Goal: Task Accomplishment & Management: Manage account settings

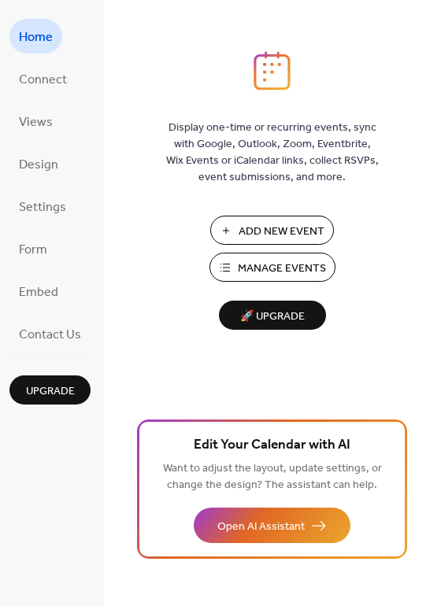
click at [287, 272] on span "Manage Events" at bounding box center [282, 269] width 88 height 17
click at [298, 279] on button "Manage Events" at bounding box center [272, 267] width 126 height 29
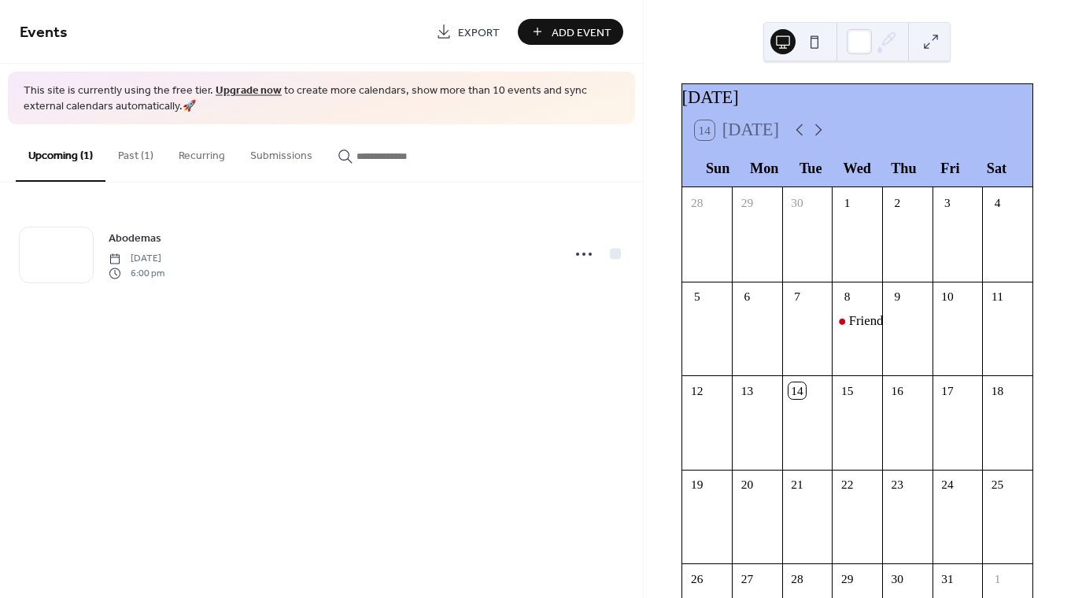
click at [132, 161] on button "Past (1)" at bounding box center [135, 152] width 61 height 56
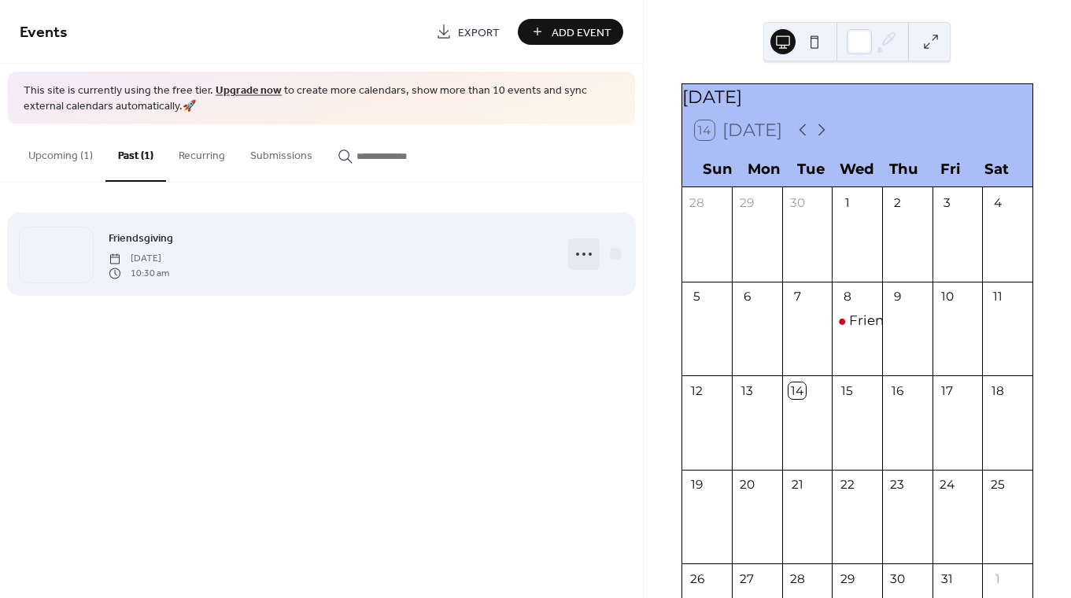
click at [588, 253] on icon at bounding box center [584, 254] width 25 height 25
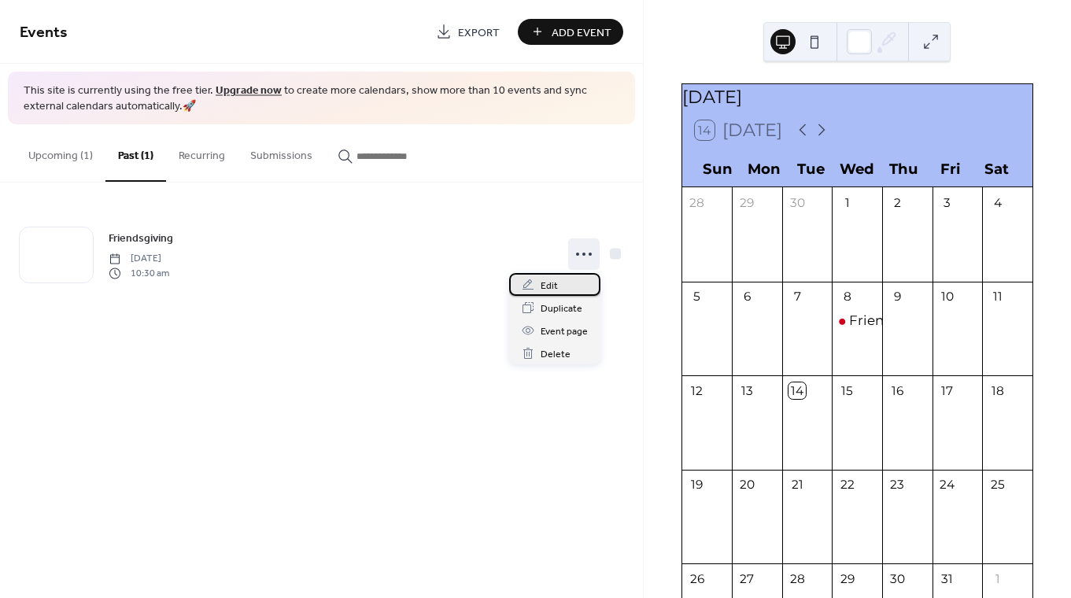
click at [576, 288] on div "Edit" at bounding box center [554, 284] width 91 height 23
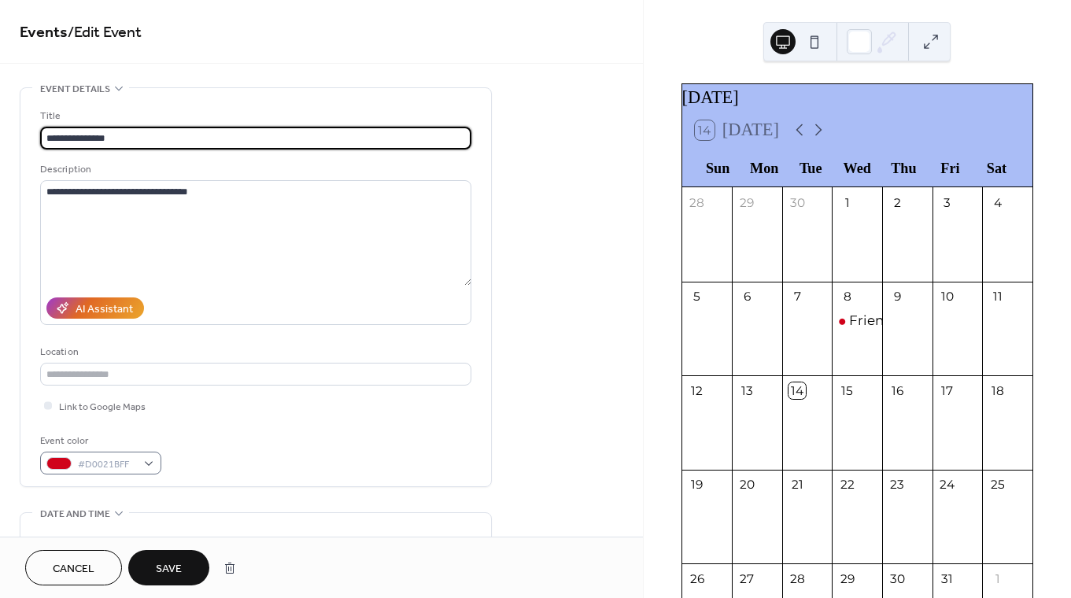
type input "**********"
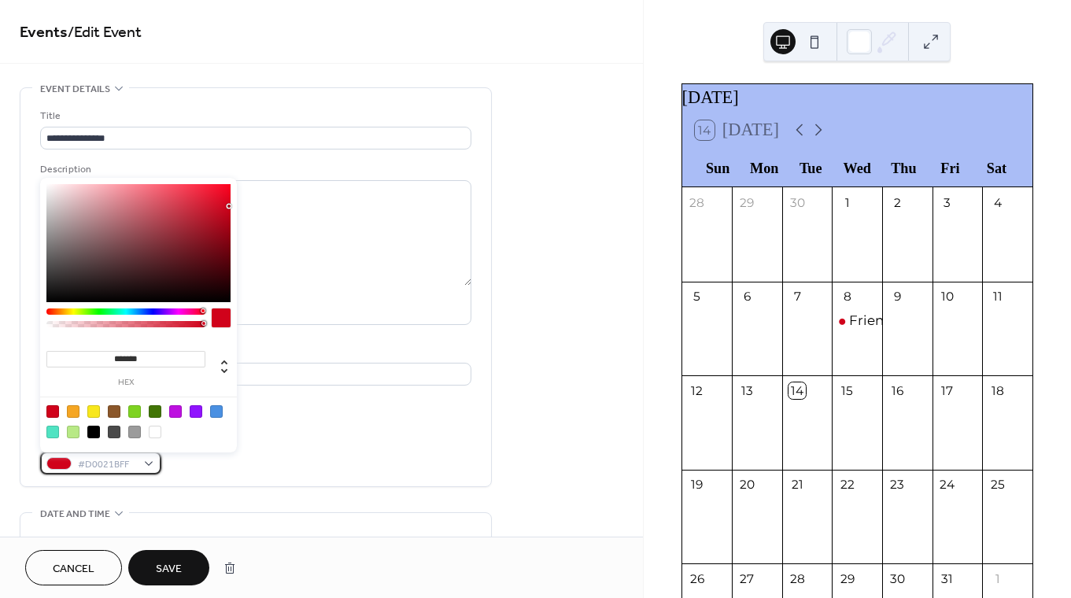
click at [117, 463] on span "#D0021BFF" at bounding box center [107, 465] width 58 height 17
click at [115, 429] on div at bounding box center [114, 432] width 13 height 13
click at [135, 432] on div at bounding box center [134, 432] width 13 height 13
click at [223, 411] on div at bounding box center [139, 422] width 200 height 50
click at [220, 411] on div at bounding box center [216, 411] width 13 height 13
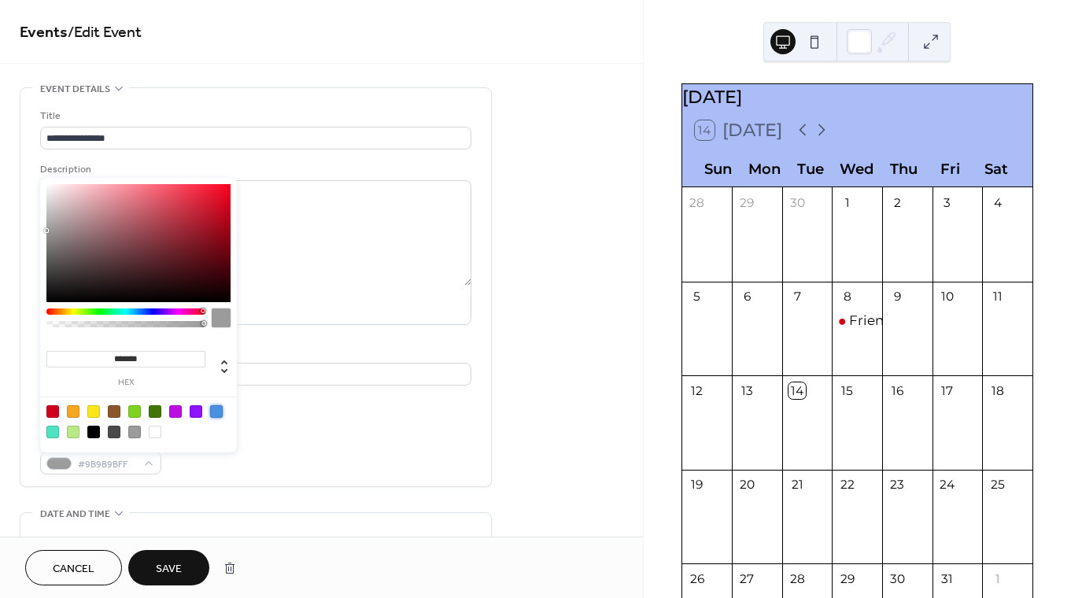
type input "*******"
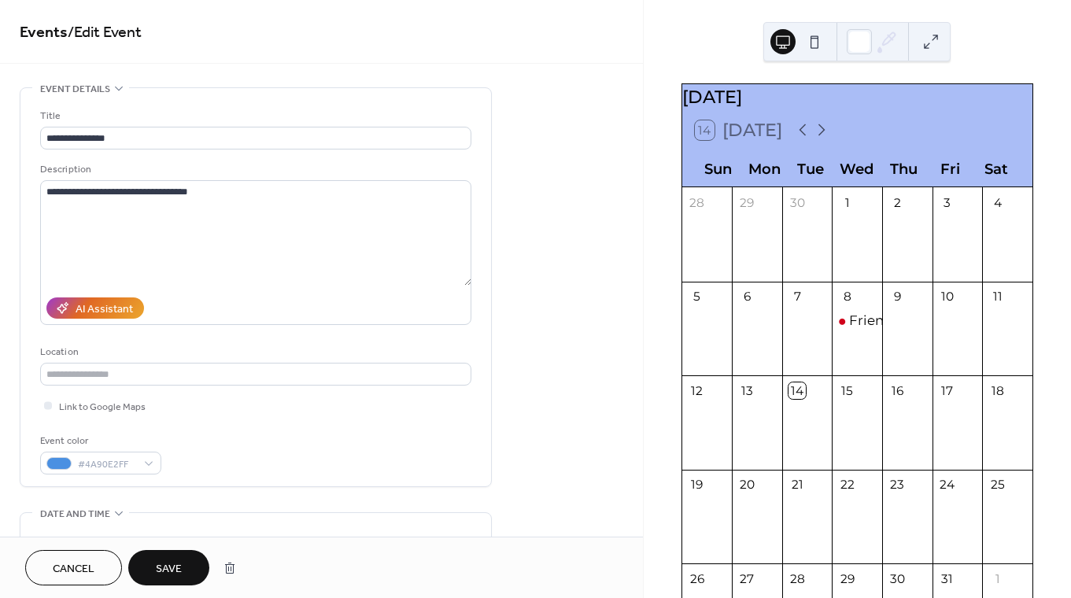
click at [171, 566] on span "Save" at bounding box center [169, 569] width 26 height 17
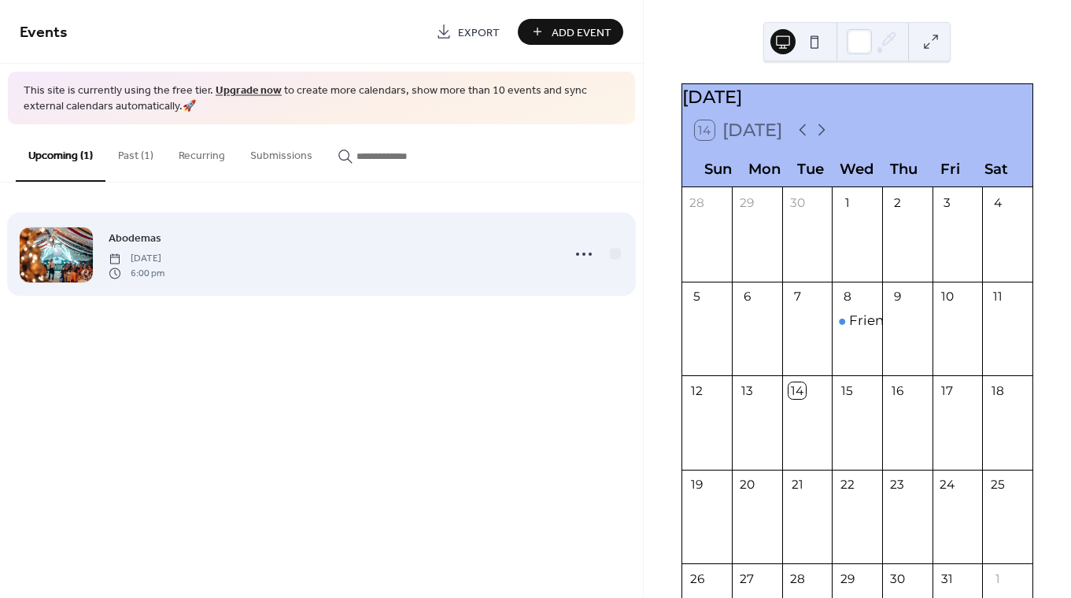
click at [165, 258] on span "Thursday, December 4, 2025" at bounding box center [137, 259] width 56 height 14
click at [582, 260] on icon at bounding box center [584, 254] width 25 height 25
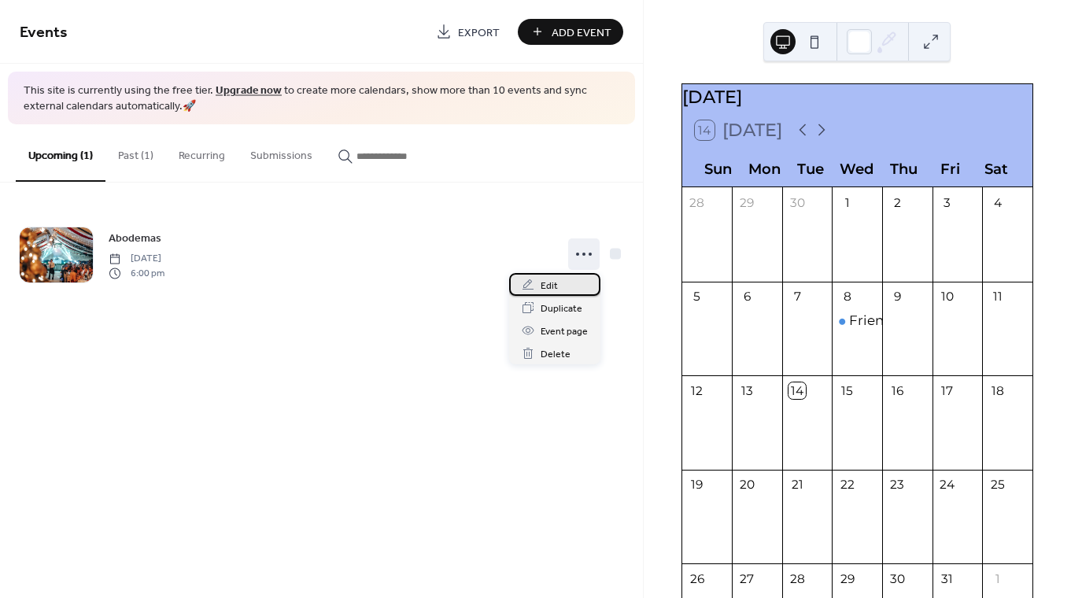
click at [561, 286] on div "Edit" at bounding box center [554, 284] width 91 height 23
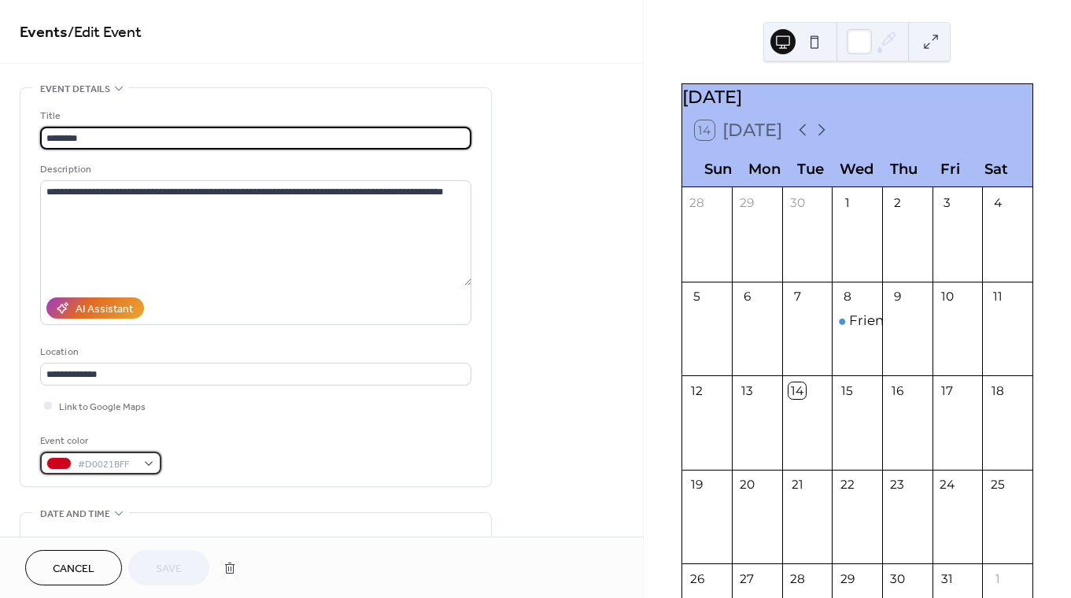
click at [105, 460] on span "#D0021BFF" at bounding box center [107, 465] width 58 height 17
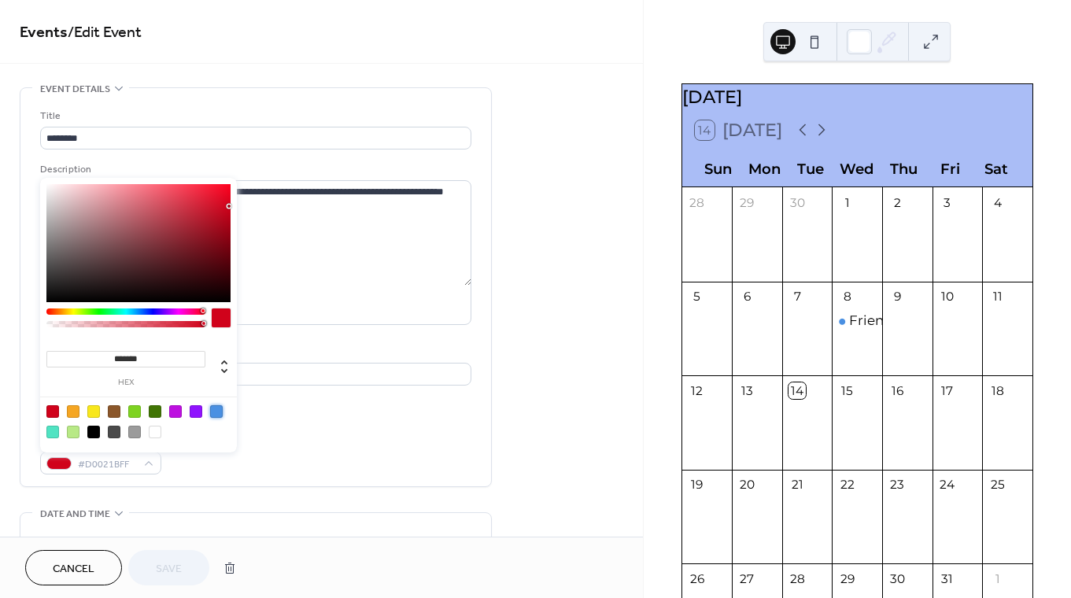
click at [220, 412] on div at bounding box center [216, 411] width 13 height 13
type input "*******"
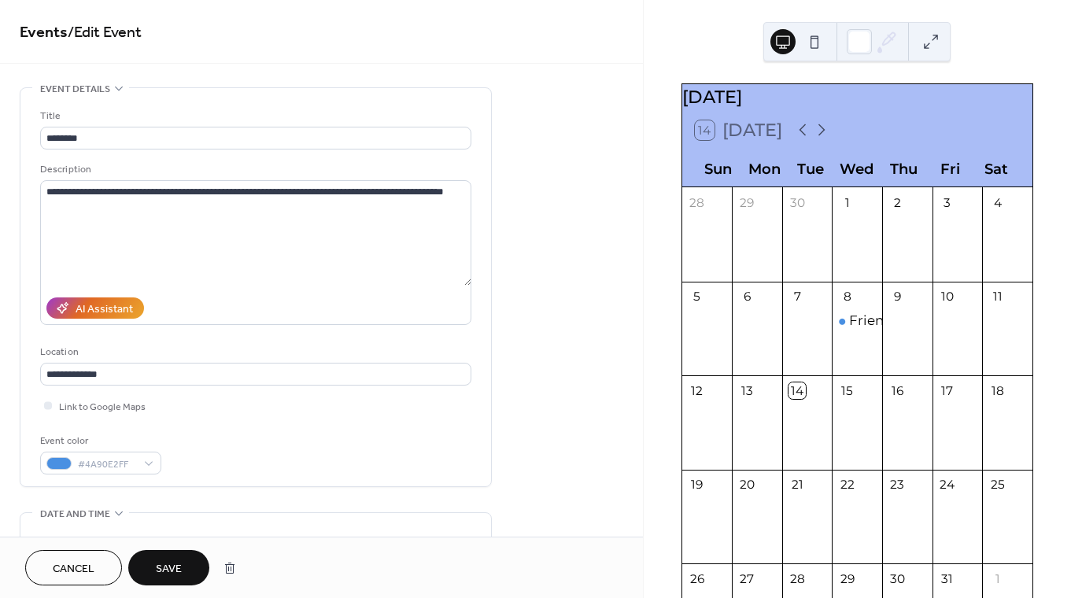
click at [316, 409] on div "Link to Google Maps" at bounding box center [255, 406] width 431 height 17
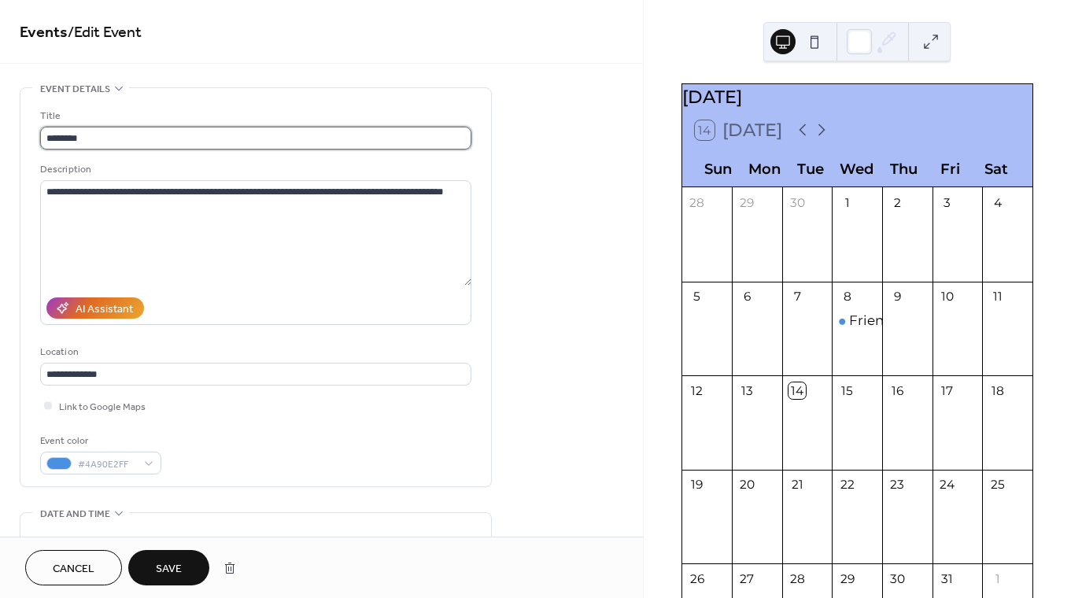
click at [110, 143] on input "********" at bounding box center [255, 138] width 431 height 23
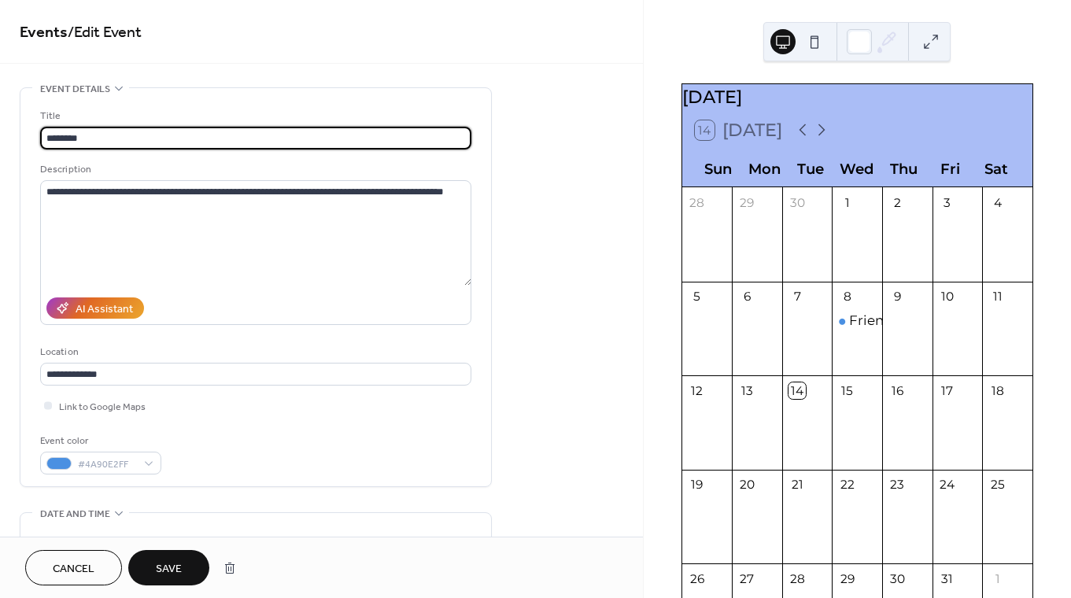
paste input "*"
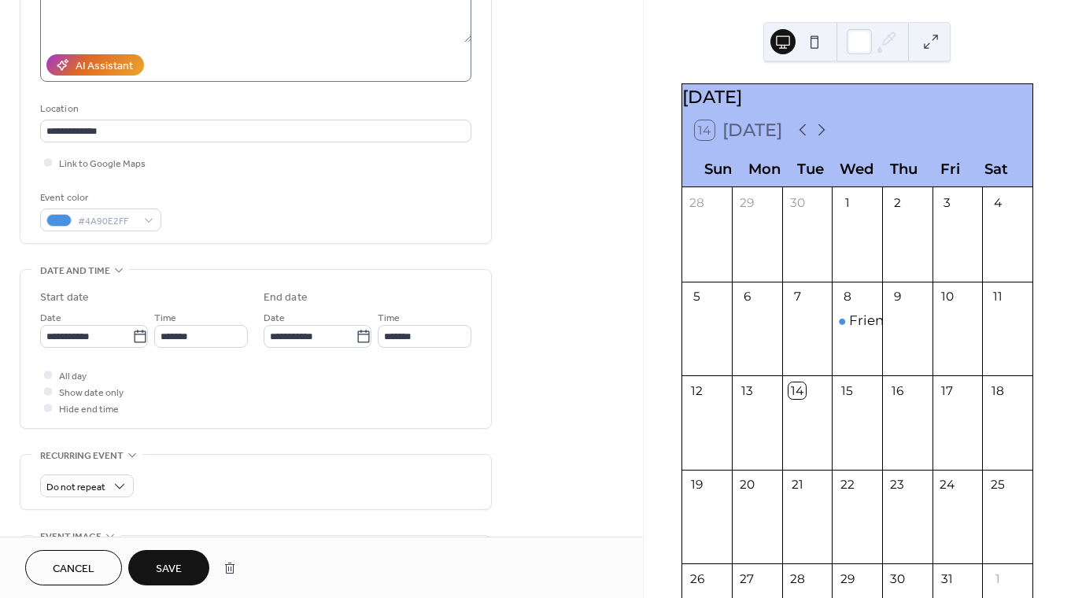
scroll to position [245, 0]
type input "*********"
click at [179, 563] on span "Save" at bounding box center [169, 569] width 26 height 17
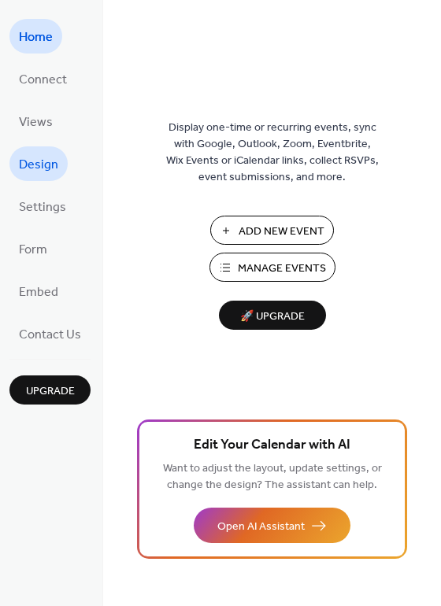
click at [43, 174] on span "Design" at bounding box center [38, 165] width 39 height 25
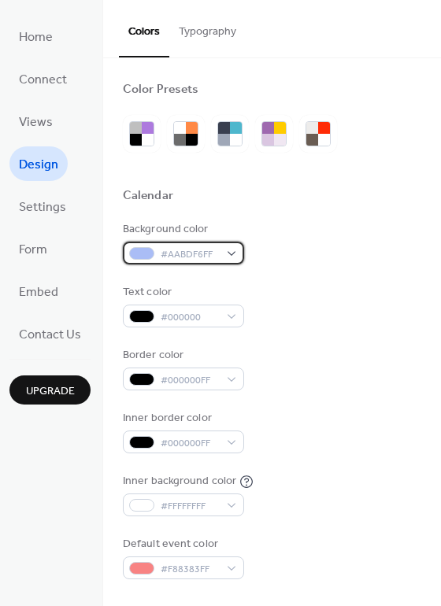
click at [153, 246] on div "#AABDF6FF" at bounding box center [183, 253] width 121 height 23
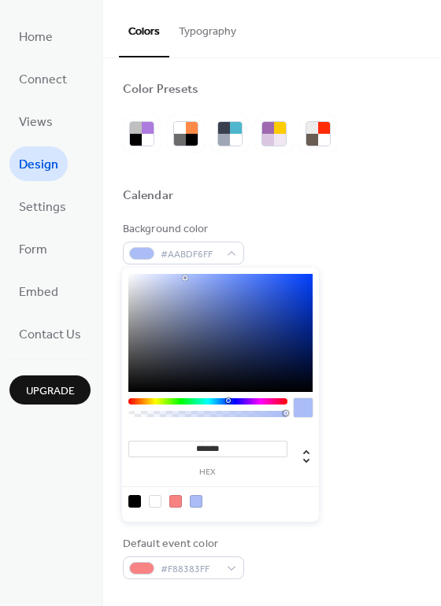
click at [233, 399] on div at bounding box center [207, 401] width 159 height 6
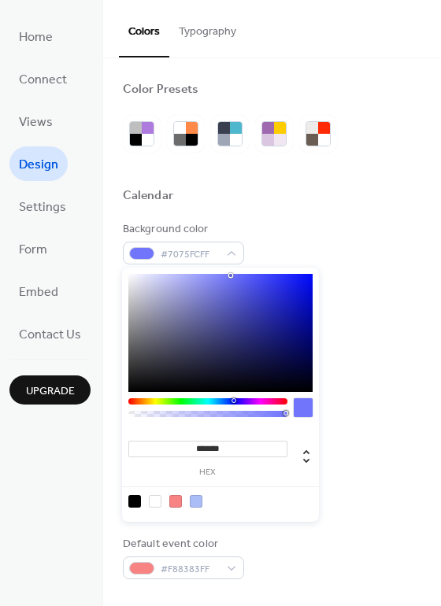
click at [231, 276] on div at bounding box center [220, 333] width 184 height 118
click at [250, 280] on div at bounding box center [220, 333] width 184 height 118
click at [220, 283] on div at bounding box center [220, 333] width 184 height 118
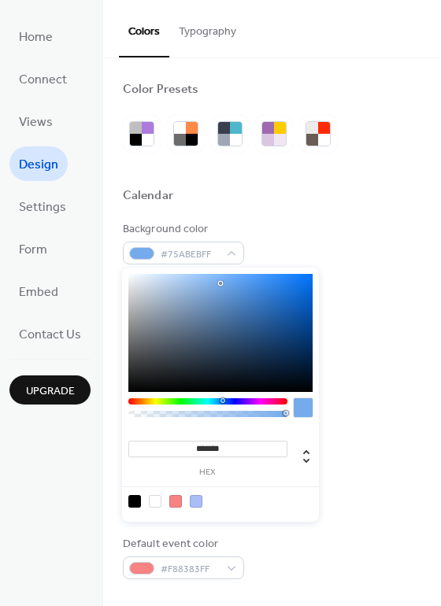
click at [222, 401] on div at bounding box center [207, 401] width 159 height 6
click at [231, 279] on div at bounding box center [220, 333] width 184 height 118
click at [218, 282] on div at bounding box center [220, 333] width 184 height 118
type input "*******"
click at [223, 281] on div at bounding box center [220, 333] width 184 height 118
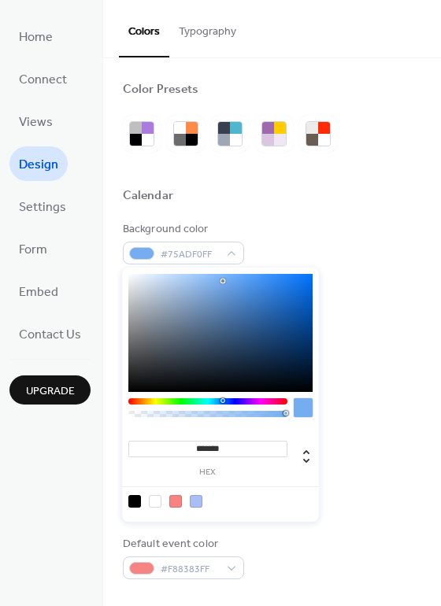
drag, startPoint x: 234, startPoint y: 447, endPoint x: 174, endPoint y: 447, distance: 59.8
click at [174, 447] on input "*******" at bounding box center [207, 449] width 159 height 17
click at [357, 332] on div "Background color #75ADF0FF Text color #000000 Border color #000000FF Inner bord…" at bounding box center [272, 400] width 298 height 358
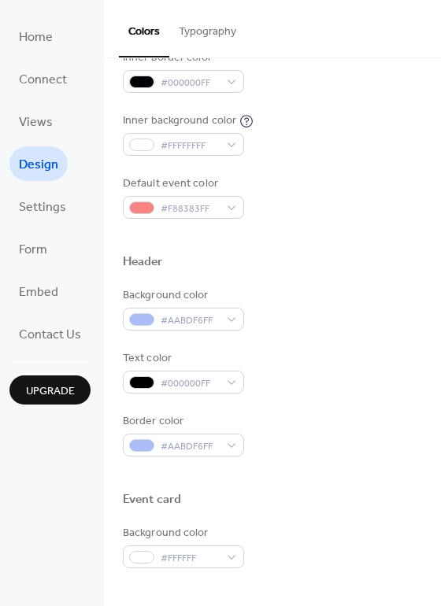
scroll to position [376, 0]
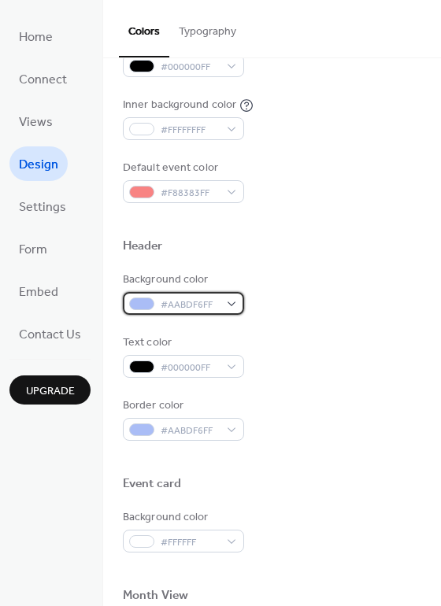
click at [191, 304] on span "#AABDF6FF" at bounding box center [190, 305] width 58 height 17
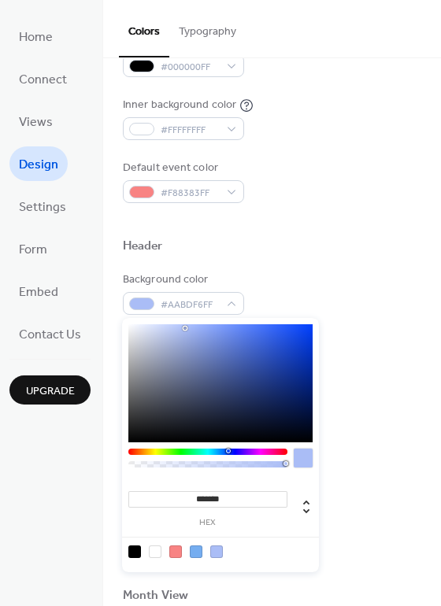
drag, startPoint x: 237, startPoint y: 500, endPoint x: 110, endPoint y: 498, distance: 126.8
click at [110, 498] on body "Home Connect Views Design Settings Form Embed Contact Us Upgrade Design Upgrade…" at bounding box center [220, 303] width 441 height 606
paste input
type input "*******"
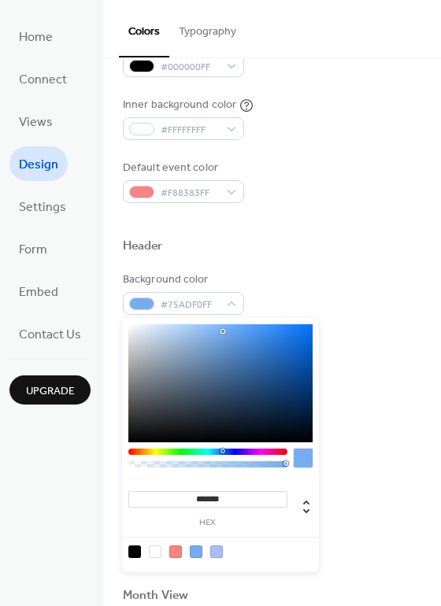
click at [363, 347] on div "Text color #000000FF" at bounding box center [272, 356] width 298 height 43
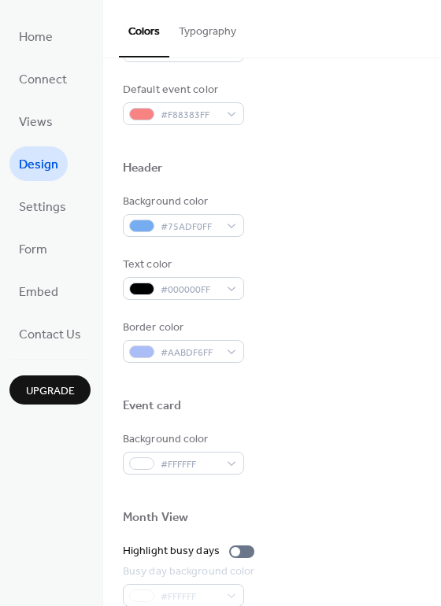
scroll to position [486, 0]
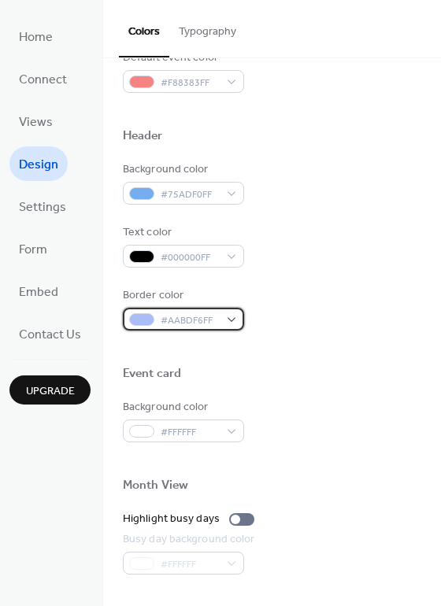
click at [189, 321] on span "#AABDF6FF" at bounding box center [190, 321] width 58 height 17
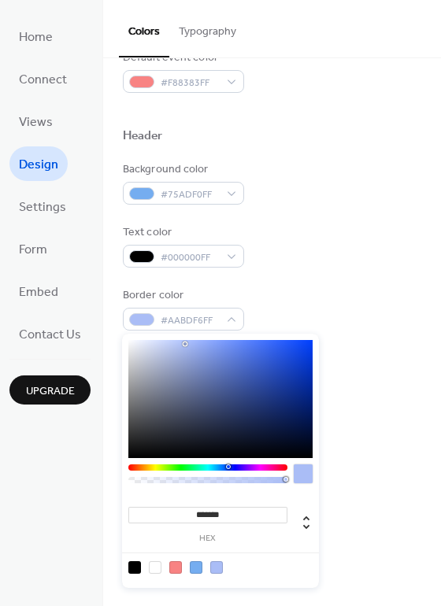
drag, startPoint x: 233, startPoint y: 511, endPoint x: 124, endPoint y: 510, distance: 109.4
click at [124, 510] on div "******* hex" at bounding box center [206, 523] width 164 height 39
paste input
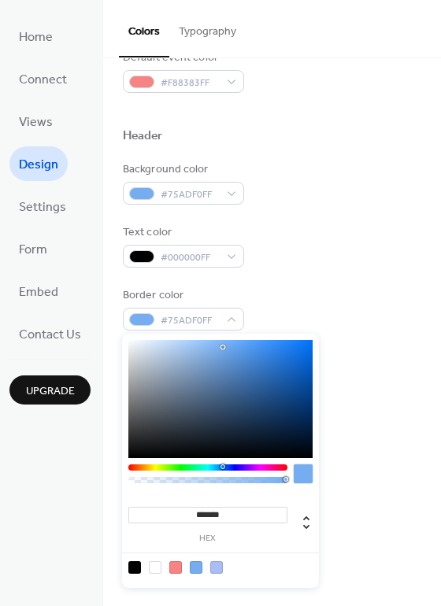
type input "*******"
click at [373, 371] on div "Event card" at bounding box center [272, 376] width 298 height 20
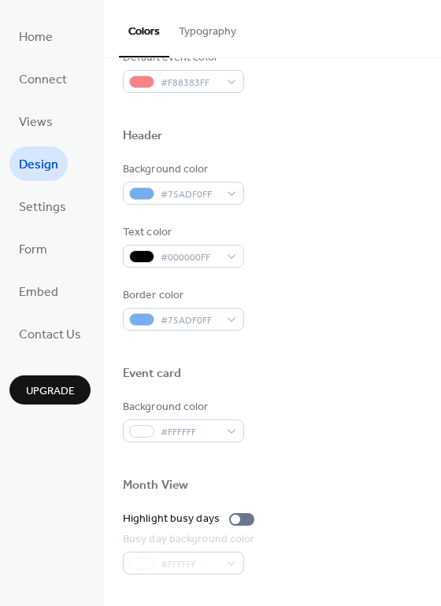
scroll to position [674, 0]
